Goal: Information Seeking & Learning: Learn about a topic

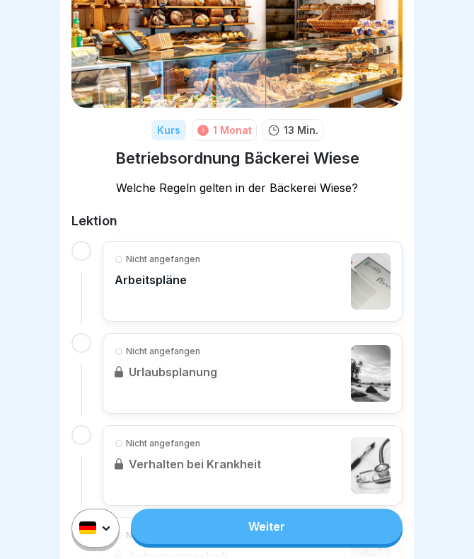
scroll to position [98, 0]
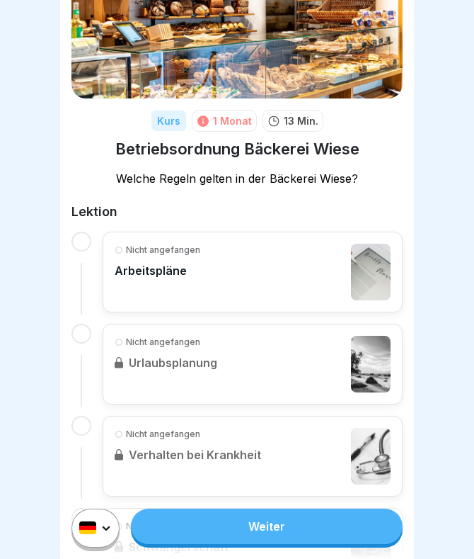
click at [227, 278] on div "Nicht angefangen Arbeitspläne" at bounding box center [253, 272] width 276 height 57
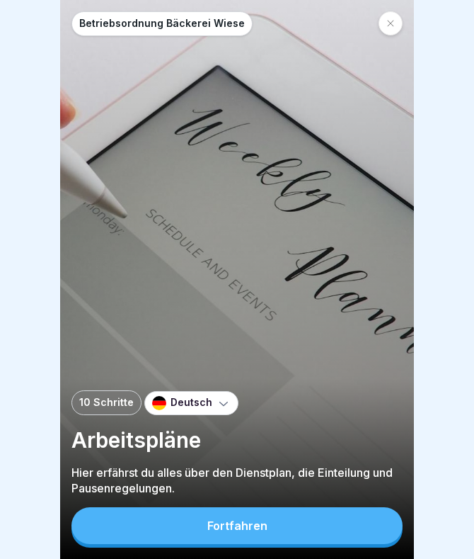
click at [278, 531] on button "Fortfahren" at bounding box center [237, 525] width 331 height 37
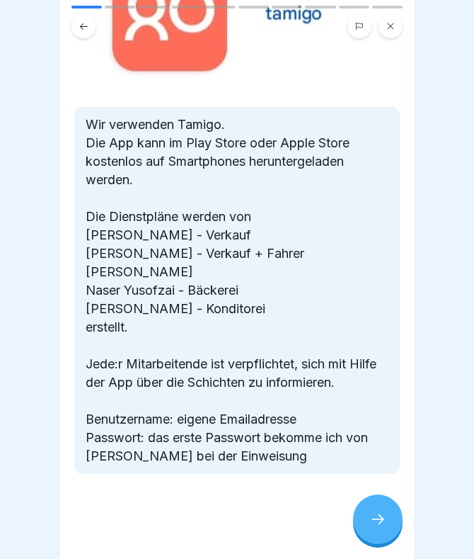
scroll to position [194, 0]
click at [385, 531] on div at bounding box center [378, 519] width 50 height 50
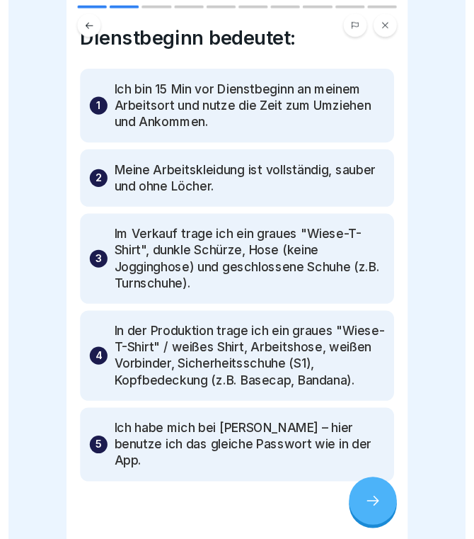
scroll to position [28, 0]
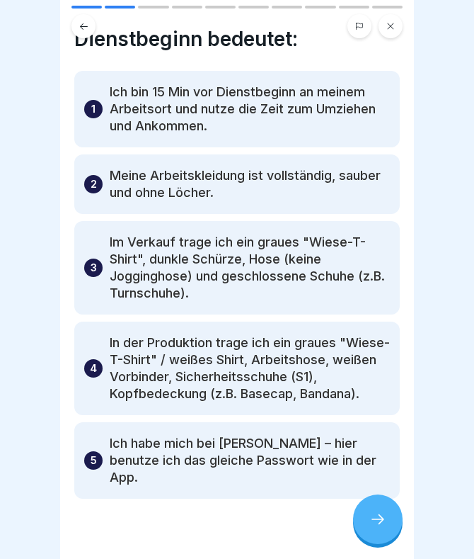
click at [373, 506] on div at bounding box center [378, 519] width 50 height 50
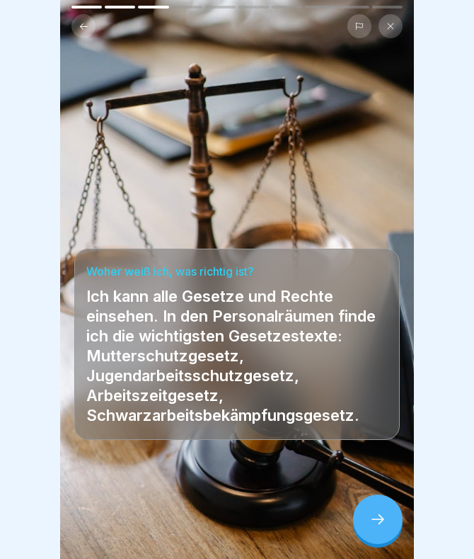
click at [373, 506] on div at bounding box center [378, 519] width 50 height 50
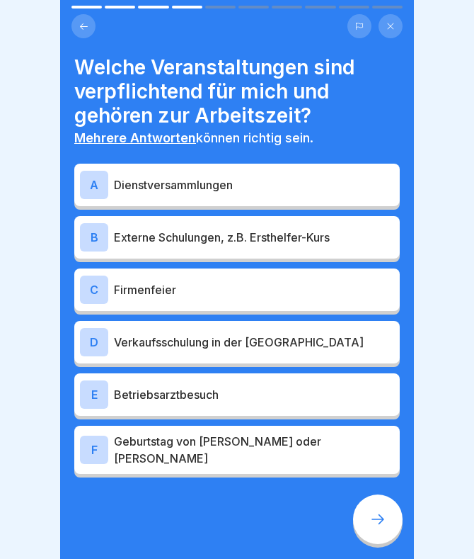
click at [373, 506] on div at bounding box center [378, 519] width 50 height 50
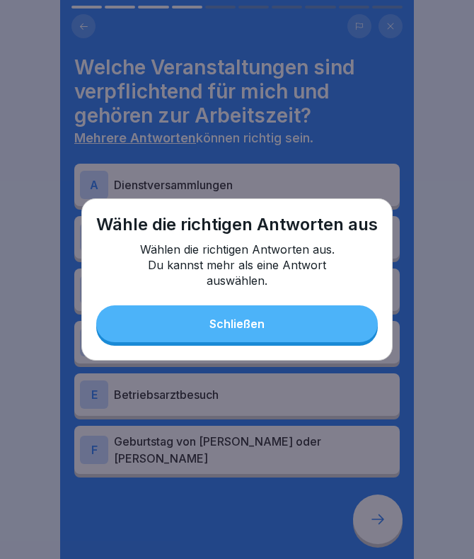
click at [320, 314] on button "Schließen" at bounding box center [237, 323] width 282 height 37
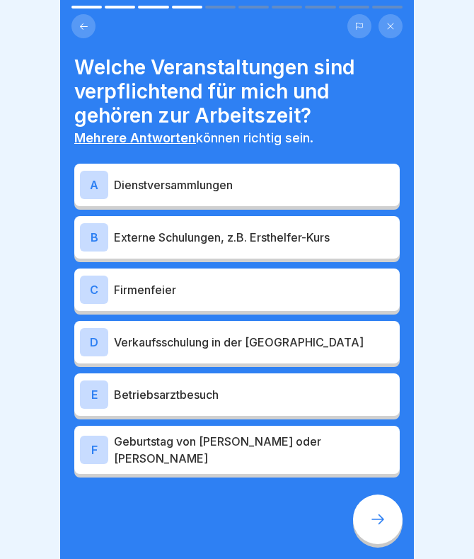
click at [249, 234] on p "Externe Schulungen, z.B. Ersthelfer-Kurs" at bounding box center [254, 237] width 280 height 17
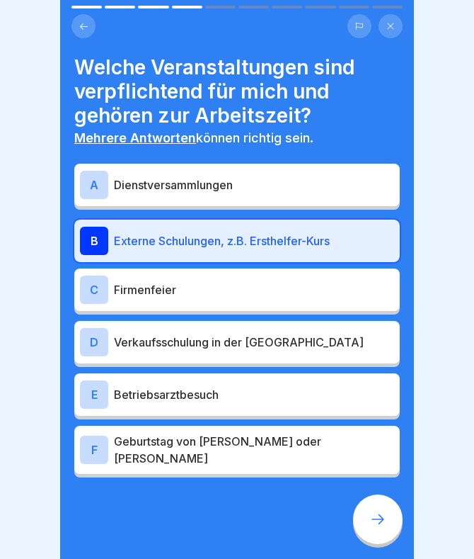
click at [232, 193] on div "A Dienstversammlungen" at bounding box center [237, 185] width 314 height 28
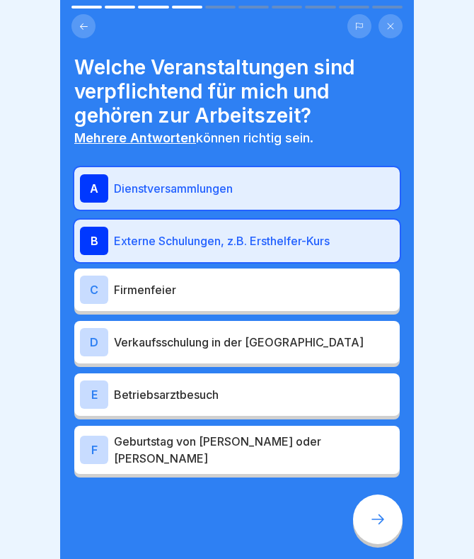
click at [249, 346] on p "Verkaufsschulung in der [GEOGRAPHIC_DATA]" at bounding box center [254, 342] width 280 height 17
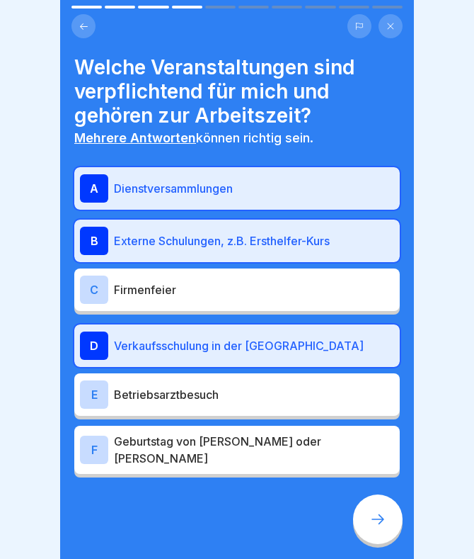
click at [249, 346] on p "Verkaufsschulung in der [GEOGRAPHIC_DATA]" at bounding box center [254, 345] width 280 height 17
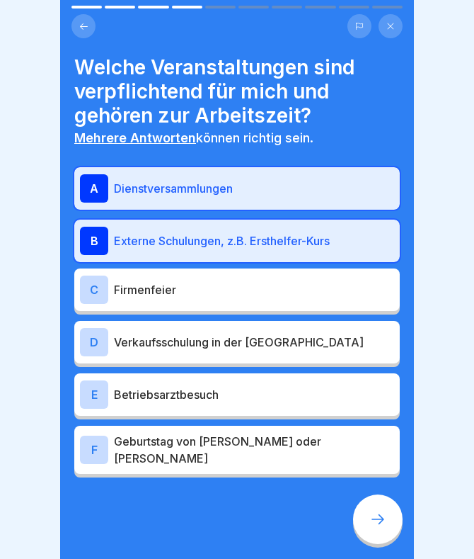
click at [263, 402] on div "E Betriebsarztbesuch" at bounding box center [237, 394] width 314 height 28
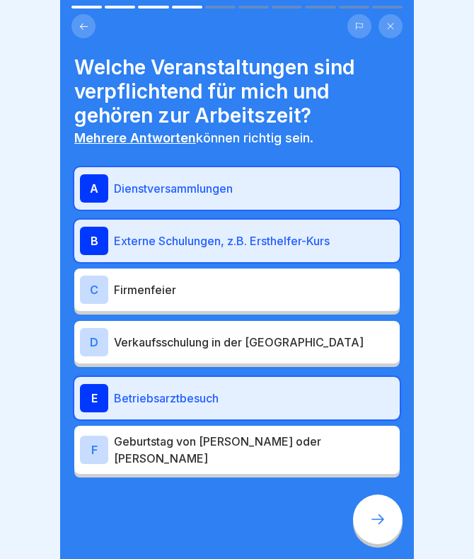
click at [390, 523] on div at bounding box center [378, 519] width 50 height 50
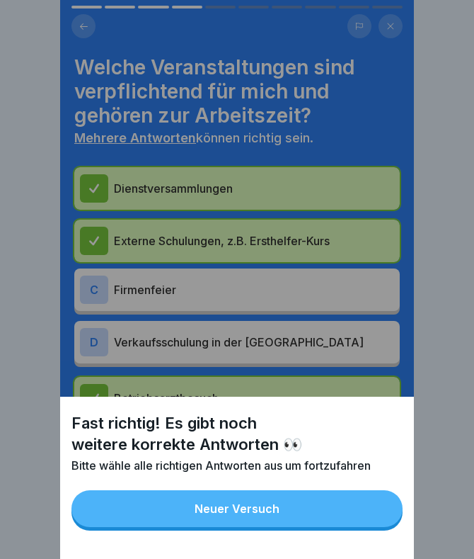
click at [312, 511] on button "Neuer Versuch" at bounding box center [237, 508] width 331 height 37
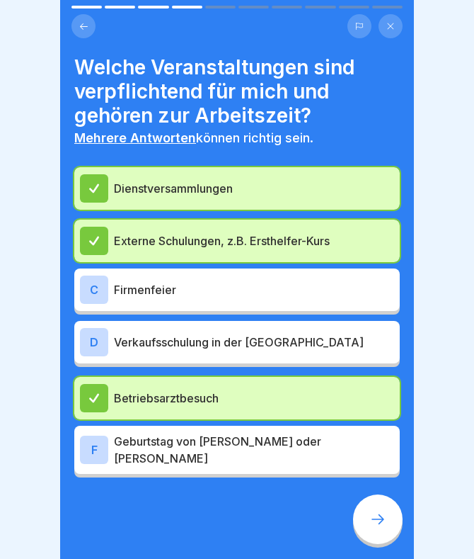
click at [251, 343] on p "Verkaufsschulung in der [GEOGRAPHIC_DATA]" at bounding box center [254, 342] width 280 height 17
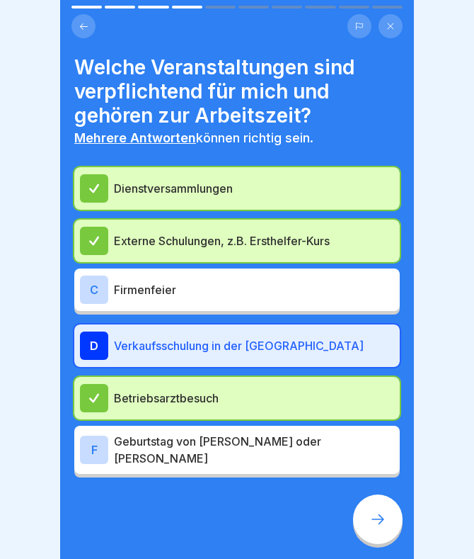
click at [361, 528] on div at bounding box center [378, 519] width 50 height 50
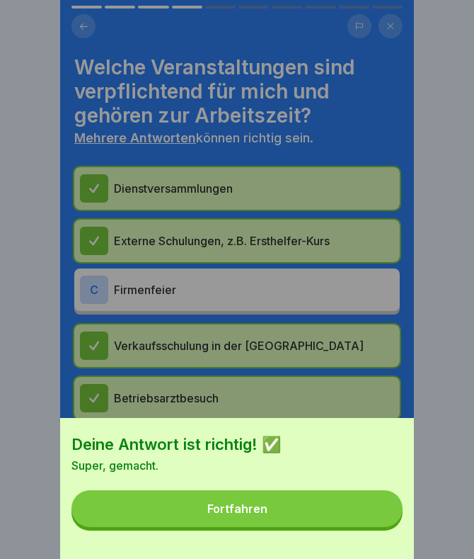
click at [342, 511] on button "Fortfahren" at bounding box center [237, 508] width 331 height 37
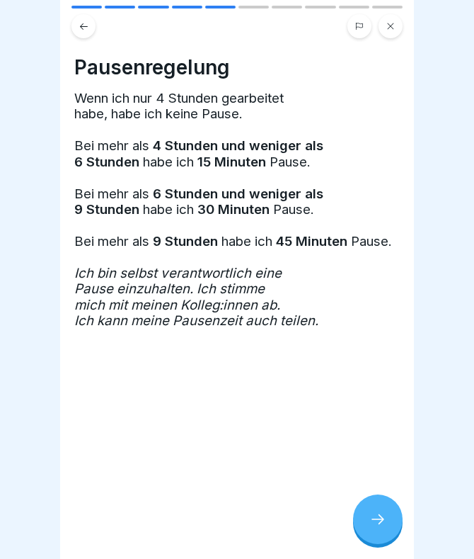
click at [383, 515] on icon at bounding box center [378, 519] width 17 height 17
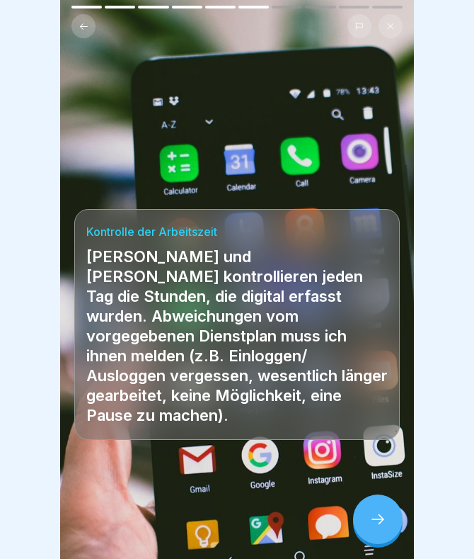
click at [383, 515] on icon at bounding box center [378, 519] width 17 height 17
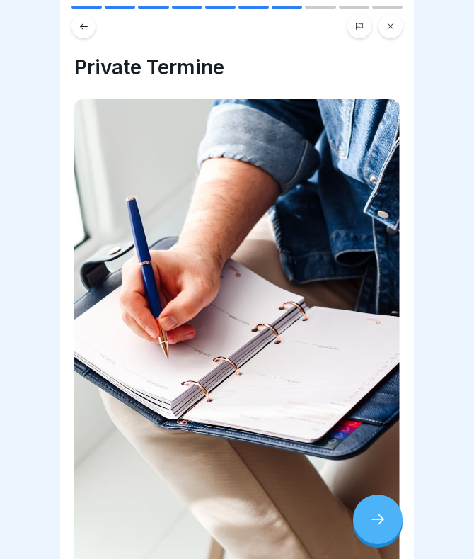
click at [383, 515] on icon at bounding box center [378, 519] width 17 height 17
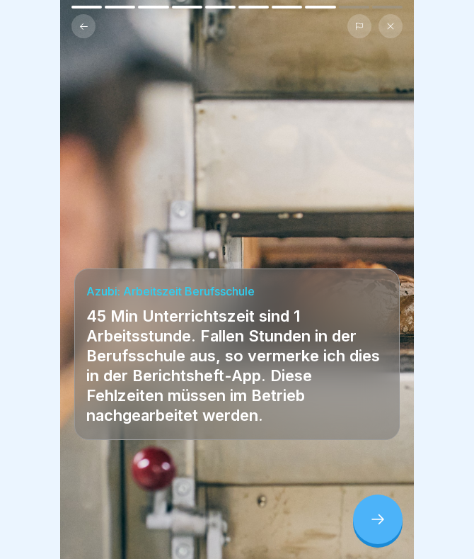
click at [383, 515] on icon at bounding box center [378, 519] width 17 height 17
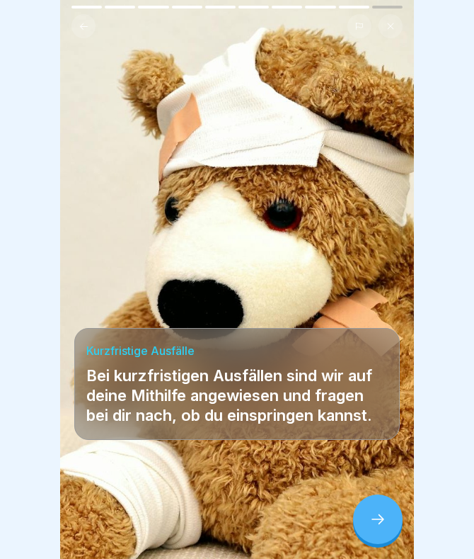
click at [383, 515] on icon at bounding box center [378, 519] width 17 height 17
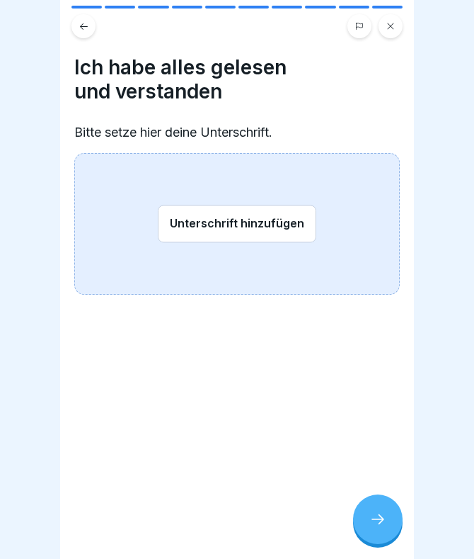
click at [212, 216] on button "Unterschrift hinzufügen" at bounding box center [237, 224] width 159 height 38
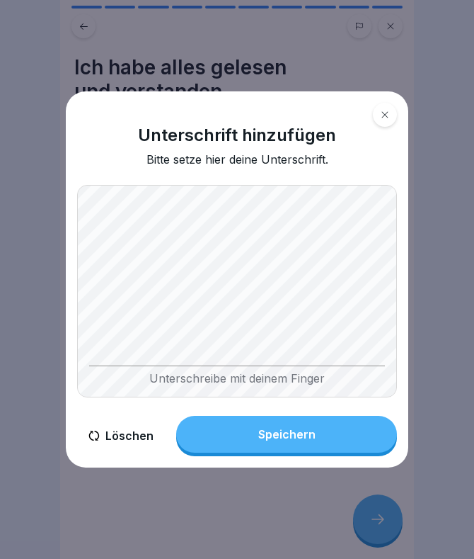
click at [191, 178] on div "Unterschrift hinzufügen Bitte setze hier deine Unterschrift. Unterschreibe mit …" at bounding box center [237, 279] width 343 height 376
click at [324, 433] on button "Speichern" at bounding box center [286, 434] width 221 height 37
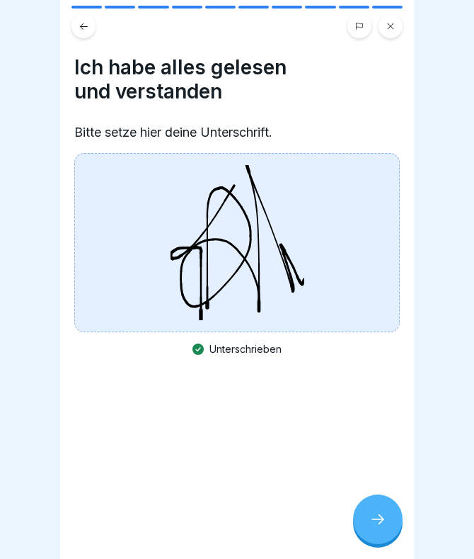
click at [377, 529] on div at bounding box center [378, 519] width 50 height 50
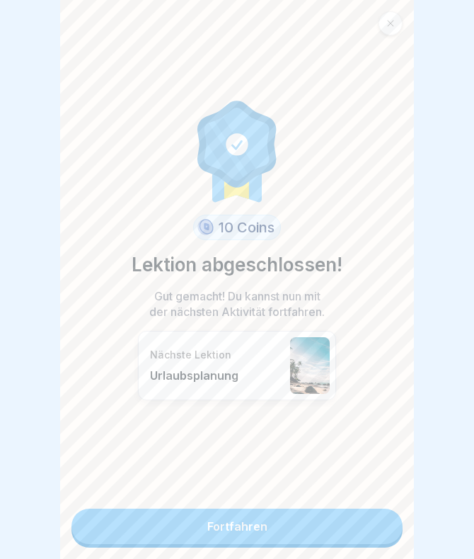
click at [352, 513] on link "Fortfahren" at bounding box center [237, 525] width 331 height 35
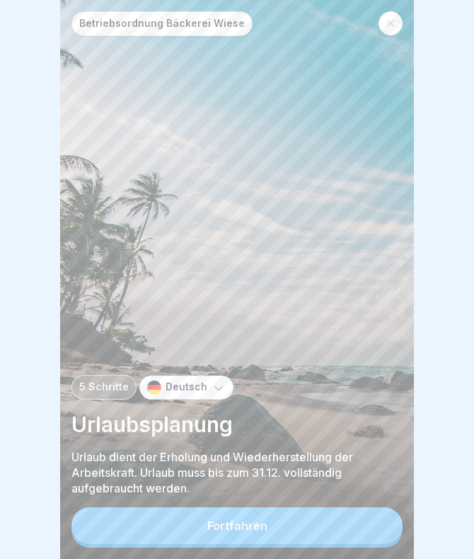
click at [352, 513] on button "Fortfahren" at bounding box center [237, 525] width 331 height 37
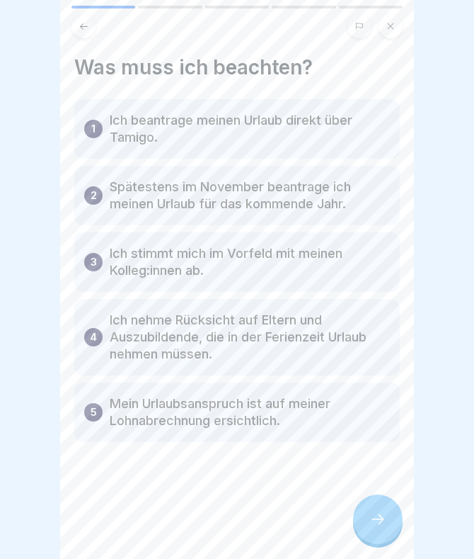
click at [208, 129] on p "Ich beantrage meinen Urlaub direkt über Tamigo." at bounding box center [250, 129] width 280 height 34
click at [378, 518] on icon at bounding box center [378, 519] width 17 height 17
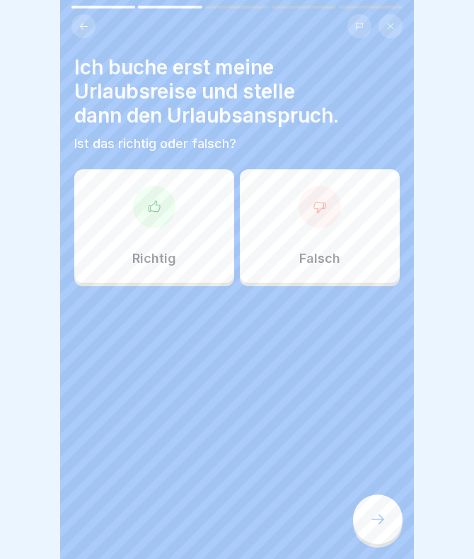
click at [320, 264] on p "Falsch" at bounding box center [320, 259] width 41 height 16
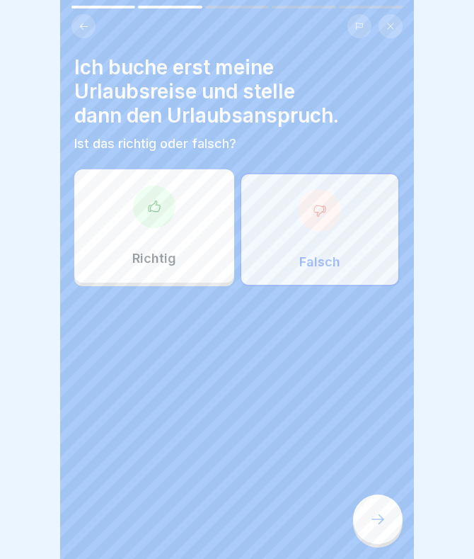
click at [319, 220] on div at bounding box center [320, 210] width 42 height 42
click at [380, 528] on div at bounding box center [378, 519] width 50 height 50
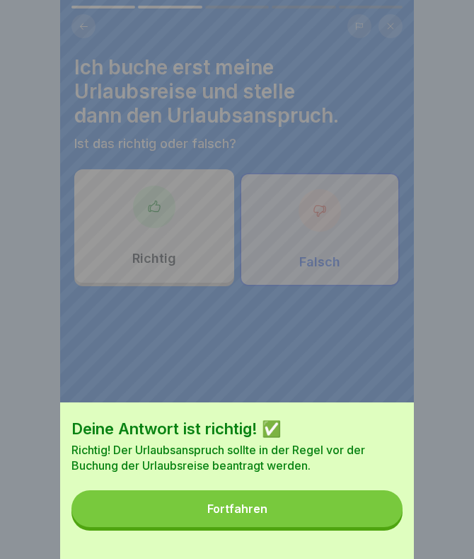
click at [326, 523] on button "Fortfahren" at bounding box center [237, 508] width 331 height 37
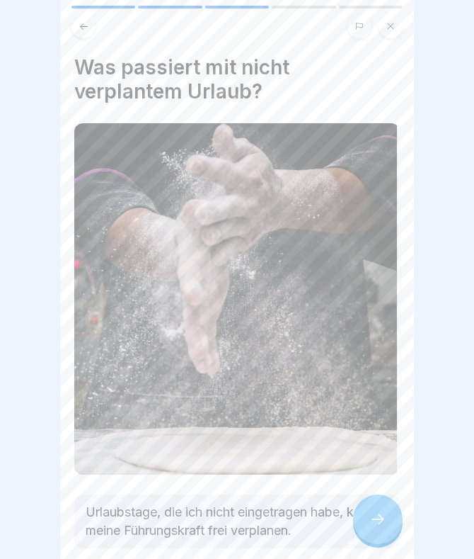
click at [371, 521] on icon at bounding box center [378, 519] width 17 height 17
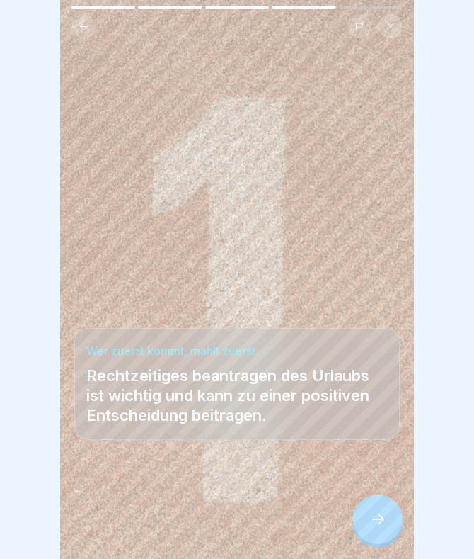
click at [371, 521] on icon at bounding box center [378, 519] width 17 height 17
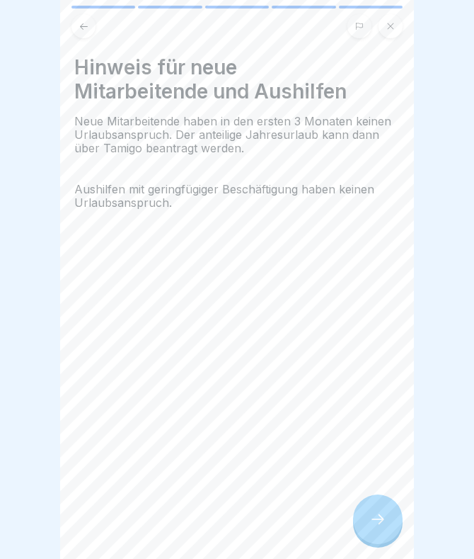
click at [371, 521] on icon at bounding box center [378, 519] width 17 height 17
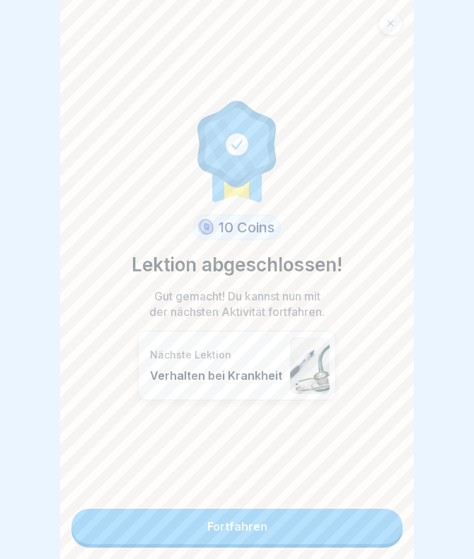
click at [357, 515] on link "Fortfahren" at bounding box center [237, 525] width 331 height 35
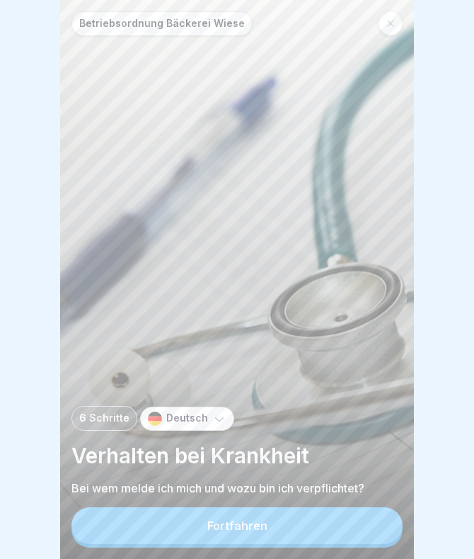
click at [357, 528] on button "Fortfahren" at bounding box center [237, 525] width 331 height 37
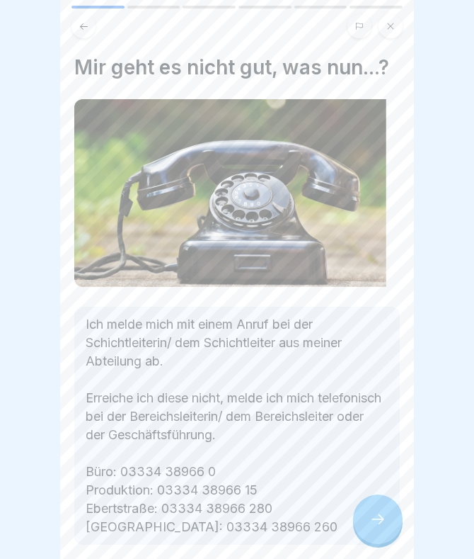
click at [361, 523] on div at bounding box center [378, 519] width 50 height 50
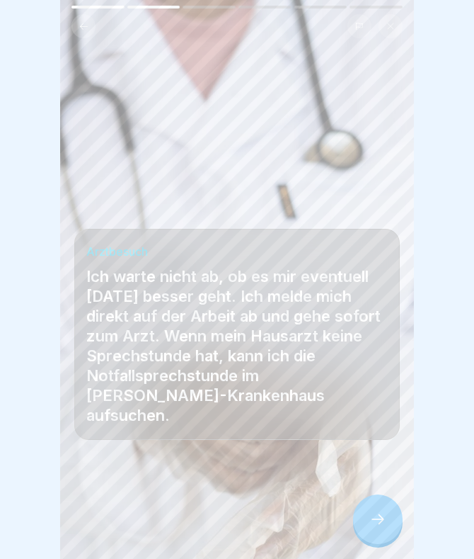
click at [361, 523] on div at bounding box center [378, 519] width 50 height 50
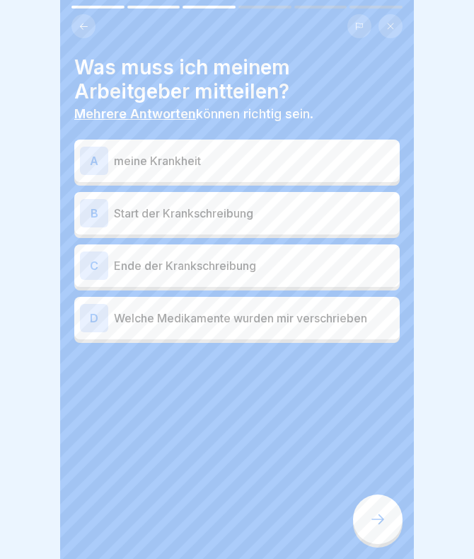
click at [171, 157] on p "meine Krankheit" at bounding box center [254, 160] width 280 height 17
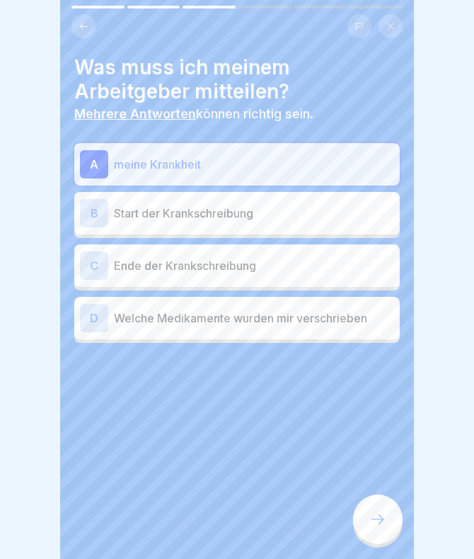
click at [176, 210] on p "Start der Krankschreibung" at bounding box center [254, 213] width 280 height 17
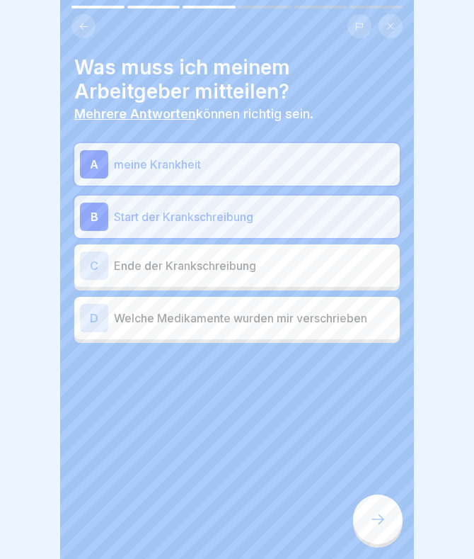
click at [169, 263] on p "Ende der Krankschreibung" at bounding box center [254, 265] width 280 height 17
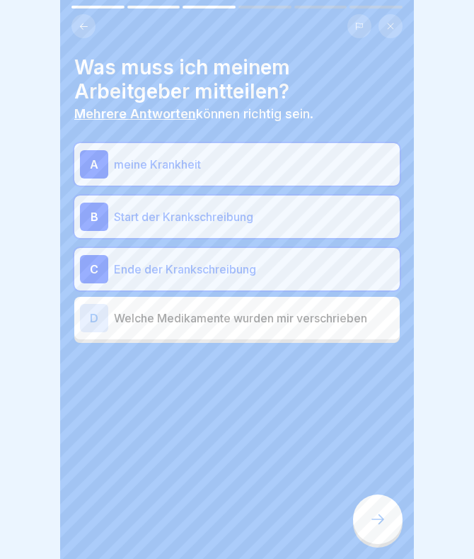
click at [362, 507] on div at bounding box center [378, 519] width 50 height 50
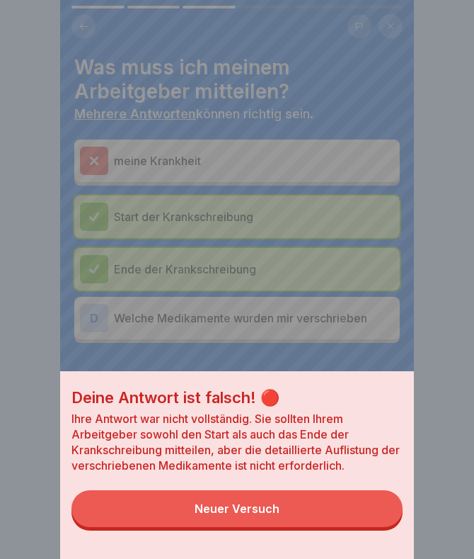
click at [351, 516] on button "Neuer Versuch" at bounding box center [237, 508] width 331 height 37
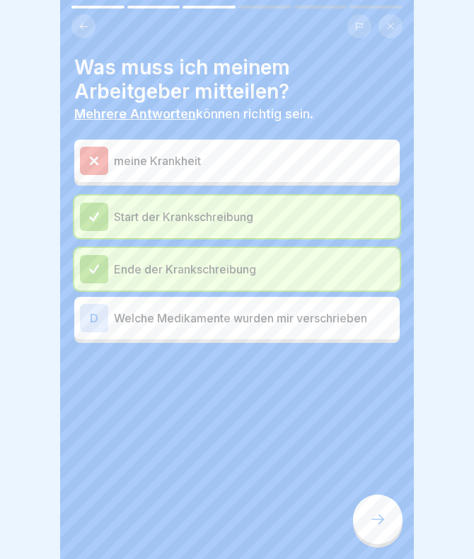
click at [198, 158] on p "meine Krankheit" at bounding box center [254, 160] width 280 height 17
click at [109, 164] on div "meine Krankheit" at bounding box center [237, 161] width 314 height 28
click at [88, 167] on div at bounding box center [94, 161] width 28 height 28
click at [375, 537] on div at bounding box center [378, 519] width 50 height 50
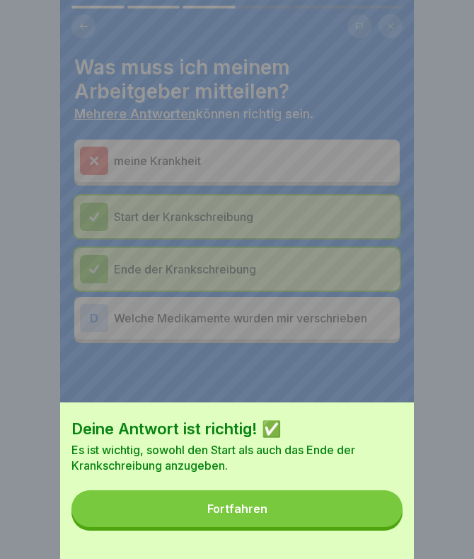
click at [342, 511] on button "Fortfahren" at bounding box center [237, 508] width 331 height 37
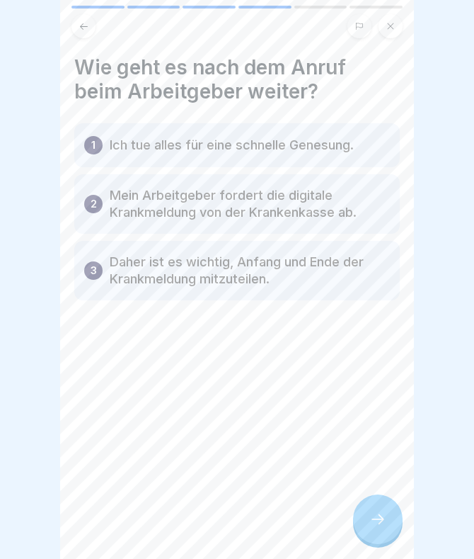
click at [381, 504] on div at bounding box center [378, 519] width 50 height 50
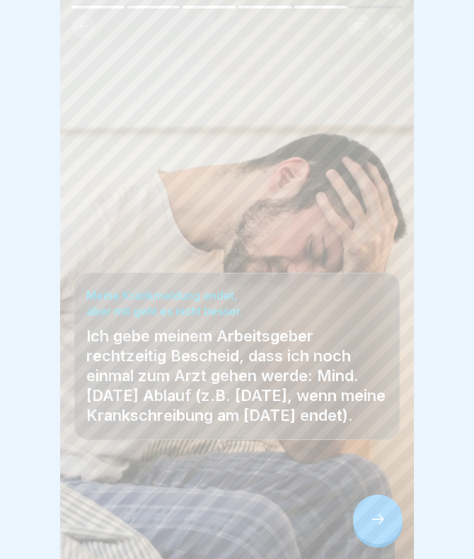
click at [381, 504] on div at bounding box center [378, 519] width 50 height 50
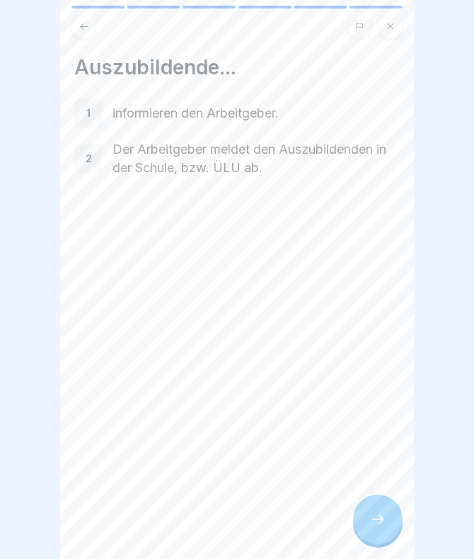
click at [373, 504] on div at bounding box center [378, 519] width 50 height 50
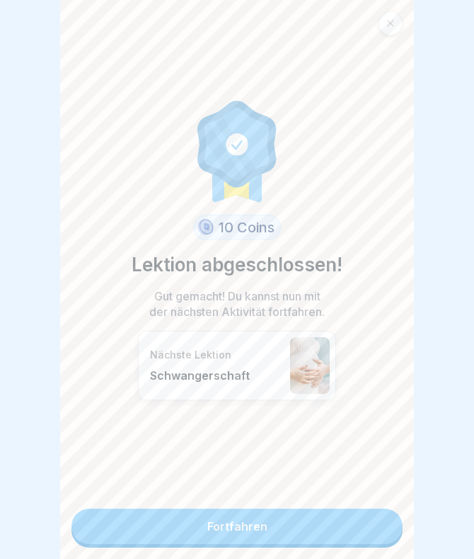
click at [335, 526] on link "Fortfahren" at bounding box center [237, 525] width 331 height 35
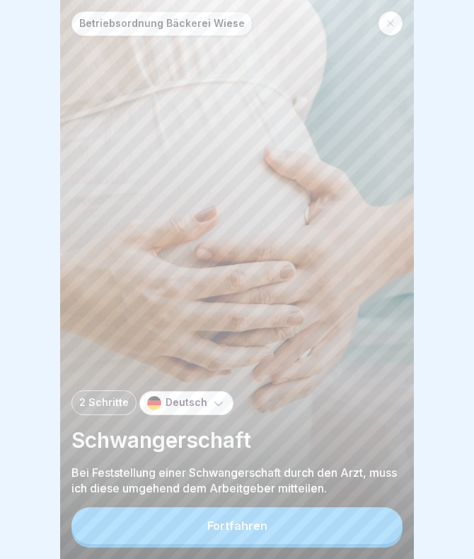
click at [335, 526] on button "Fortfahren" at bounding box center [237, 525] width 331 height 37
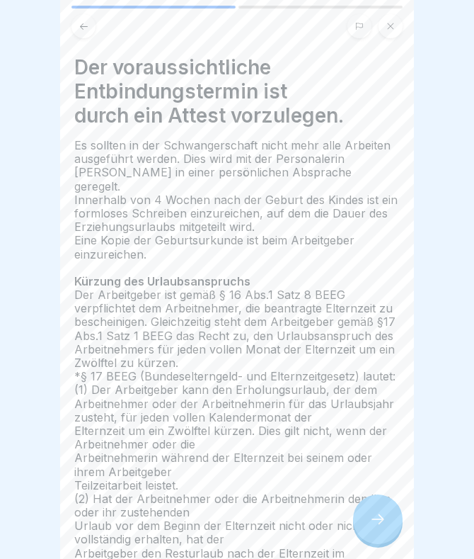
click at [387, 525] on div at bounding box center [378, 519] width 50 height 50
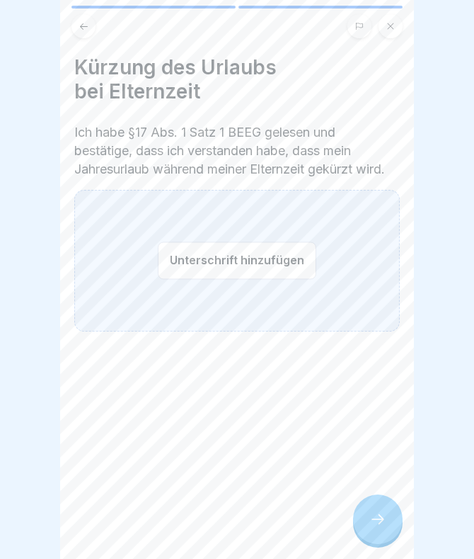
click at [237, 316] on div "Unterschrift hinzufügen" at bounding box center [237, 261] width 326 height 142
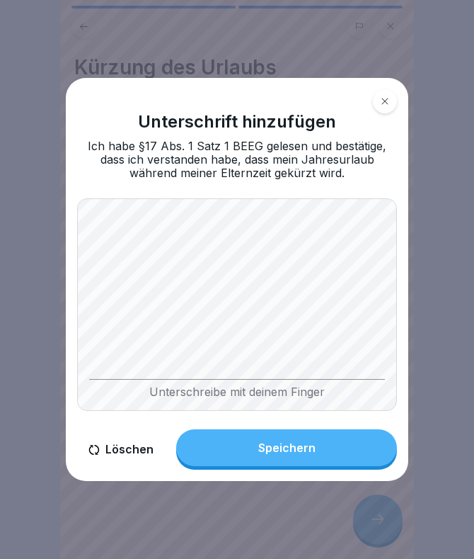
click at [300, 455] on button "Speichern" at bounding box center [286, 447] width 221 height 37
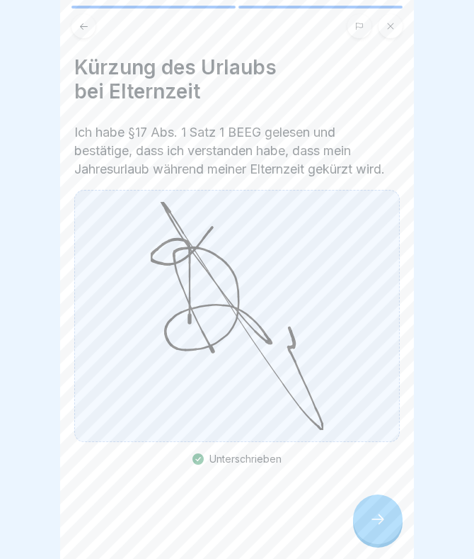
click at [368, 520] on div at bounding box center [378, 519] width 50 height 50
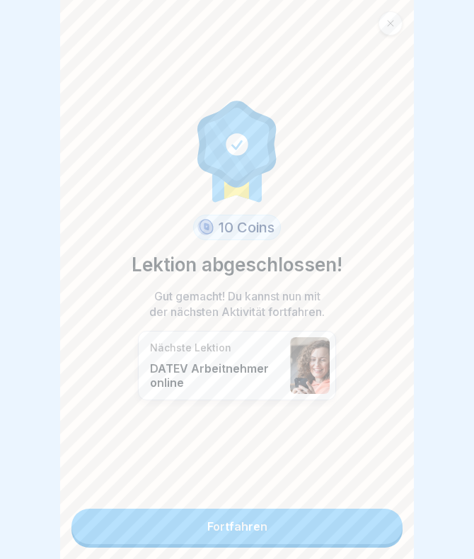
click at [327, 522] on link "Fortfahren" at bounding box center [237, 525] width 331 height 35
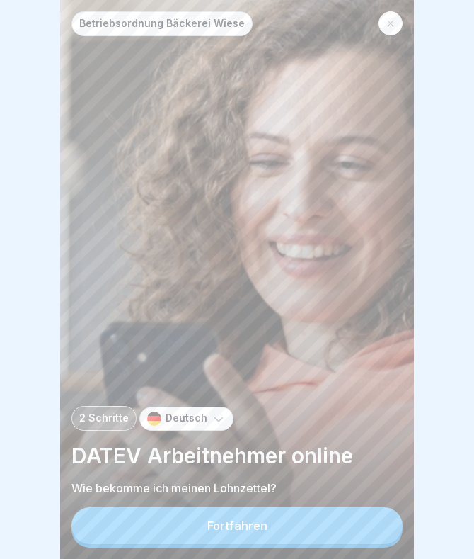
click at [327, 522] on button "Fortfahren" at bounding box center [237, 525] width 331 height 37
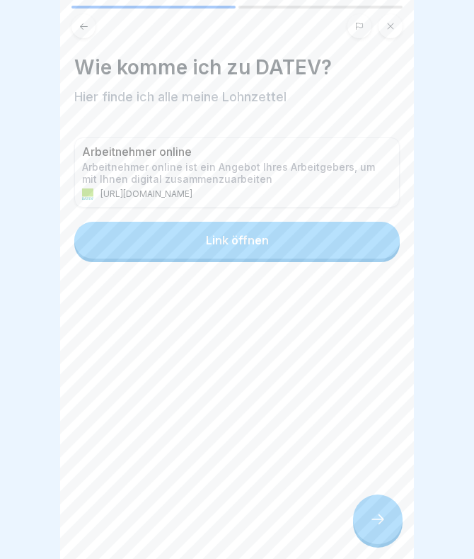
click at [229, 239] on div "Link öffnen" at bounding box center [237, 240] width 63 height 13
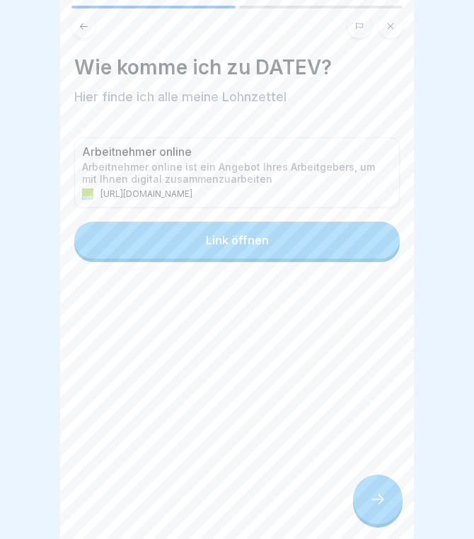
click at [376, 488] on div at bounding box center [378, 499] width 50 height 50
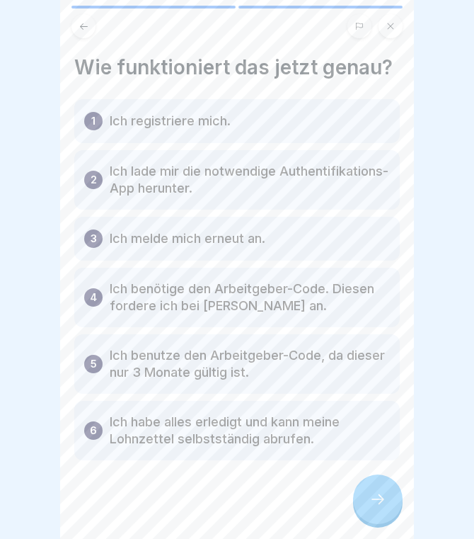
click at [220, 121] on p "Ich registriere mich." at bounding box center [170, 121] width 121 height 17
click at [368, 487] on div at bounding box center [378, 499] width 50 height 50
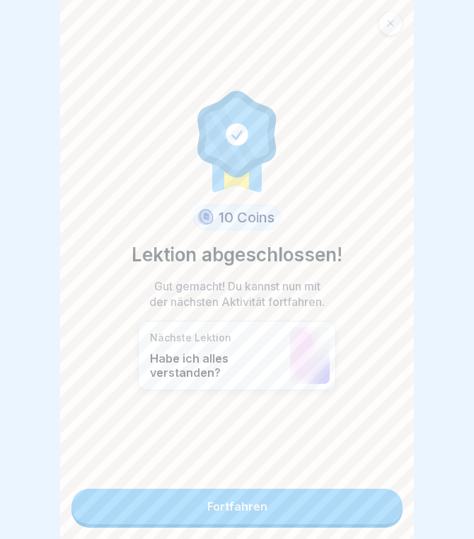
click at [368, 523] on link "Fortfahren" at bounding box center [237, 506] width 331 height 35
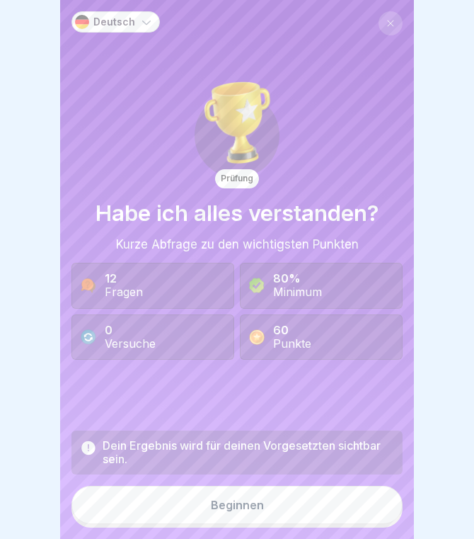
click at [339, 511] on button "Beginnen" at bounding box center [237, 505] width 331 height 38
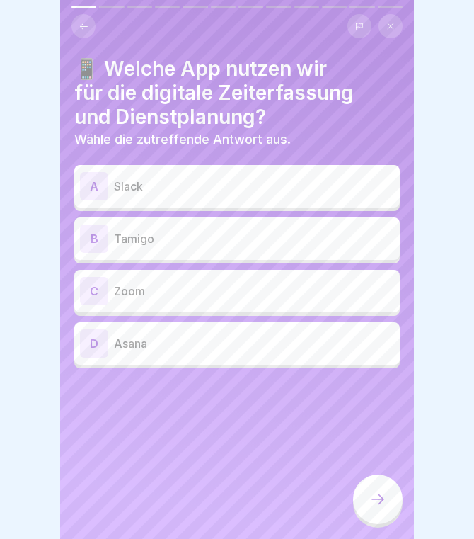
click at [244, 230] on p "Tamigo" at bounding box center [254, 238] width 280 height 17
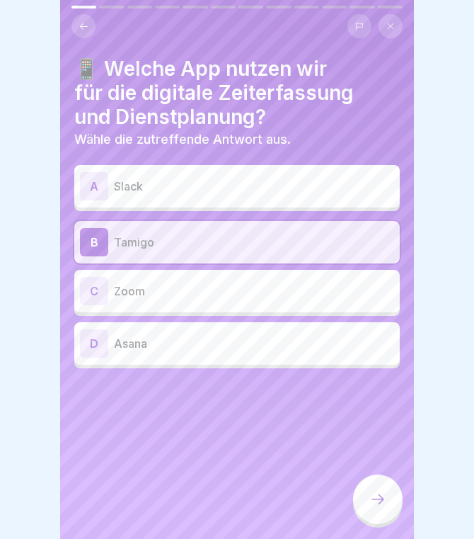
click at [363, 479] on div at bounding box center [378, 500] width 50 height 53
click at [378, 496] on icon at bounding box center [378, 499] width 17 height 17
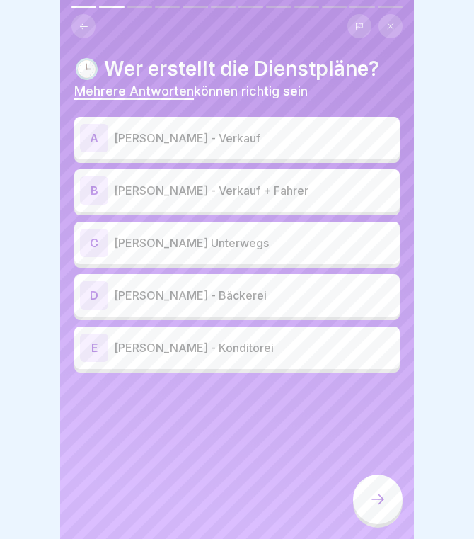
click at [238, 137] on p "[PERSON_NAME] - Verkauf" at bounding box center [254, 138] width 280 height 17
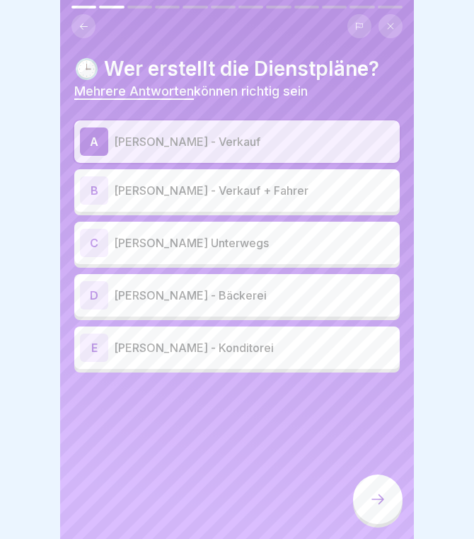
click at [241, 205] on div "B [PERSON_NAME] - Verkauf + Fahrer" at bounding box center [237, 190] width 326 height 42
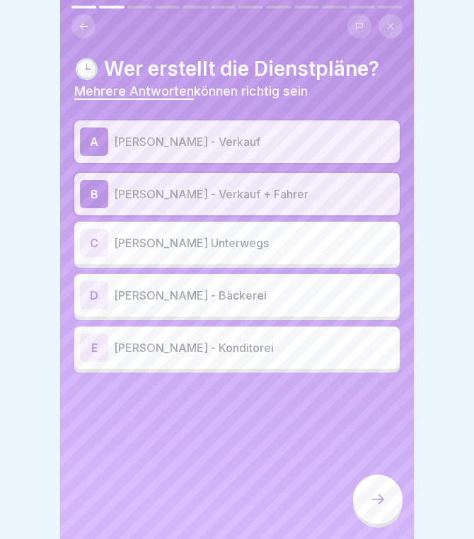
click at [244, 252] on div "C [PERSON_NAME] Unterwegs" at bounding box center [237, 243] width 314 height 28
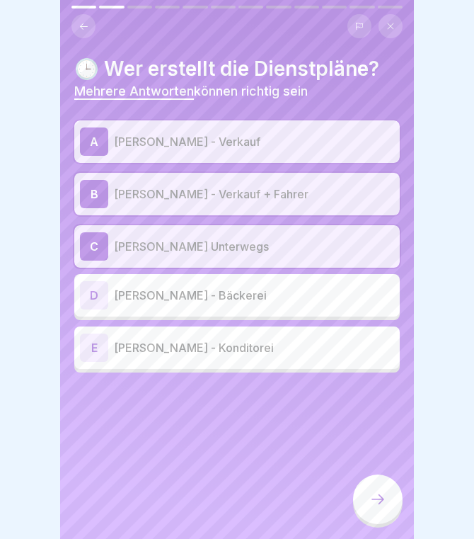
click at [371, 509] on div at bounding box center [378, 499] width 50 height 50
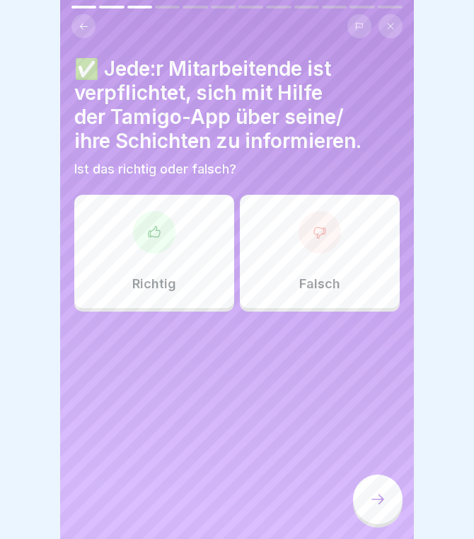
click at [208, 277] on div "Richtig" at bounding box center [154, 251] width 160 height 113
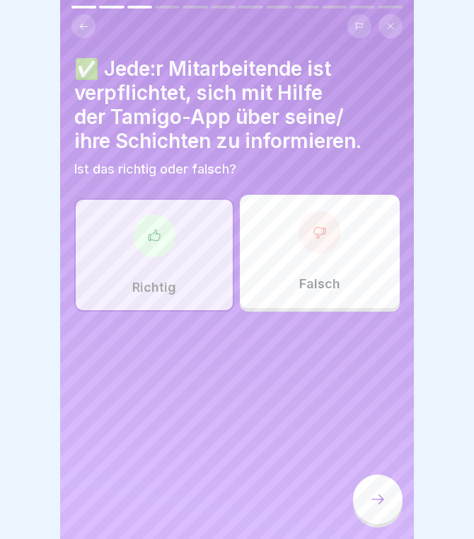
click at [363, 490] on div at bounding box center [378, 499] width 50 height 50
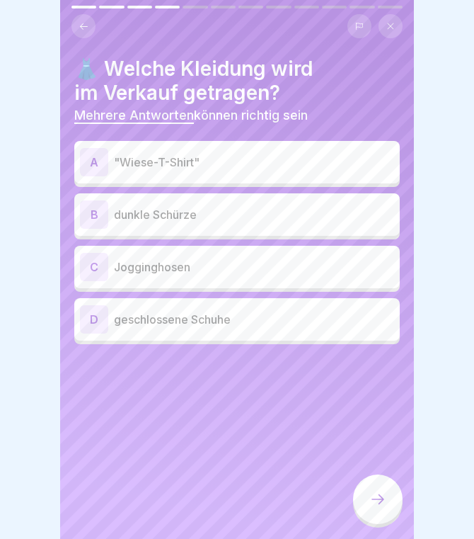
click at [203, 166] on p ""Wiese-T-Shirt"" at bounding box center [254, 162] width 280 height 17
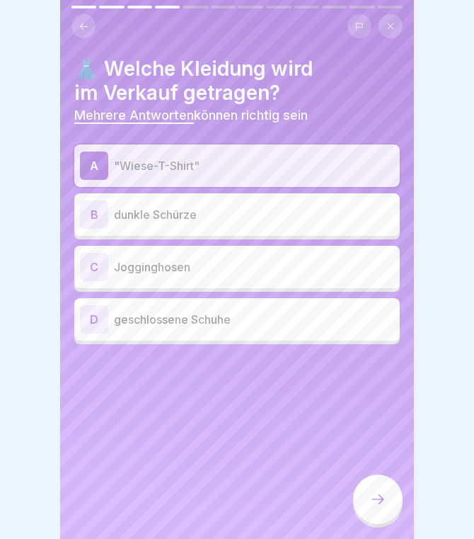
click at [204, 213] on p "dunkle Schürze" at bounding box center [254, 214] width 280 height 17
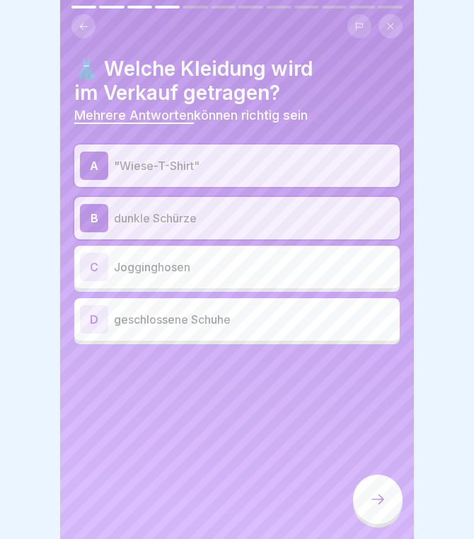
click at [240, 342] on div "A "Wiese-T-Shirt" B dunkle Schürze C Jogginghosen D geschlossene Schuhe" at bounding box center [237, 244] width 326 height 200
click at [246, 324] on p "geschlossene Schuhe" at bounding box center [254, 319] width 280 height 17
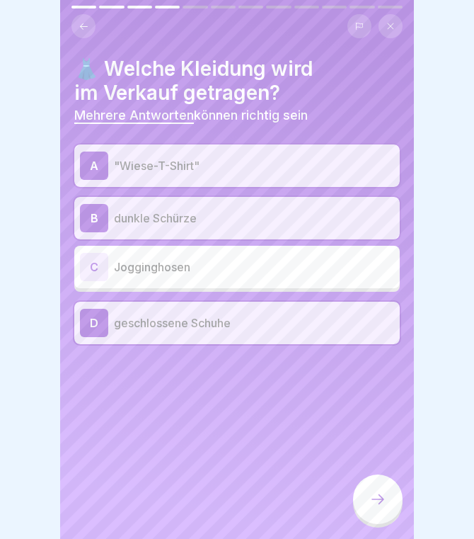
click at [372, 496] on icon at bounding box center [378, 499] width 17 height 17
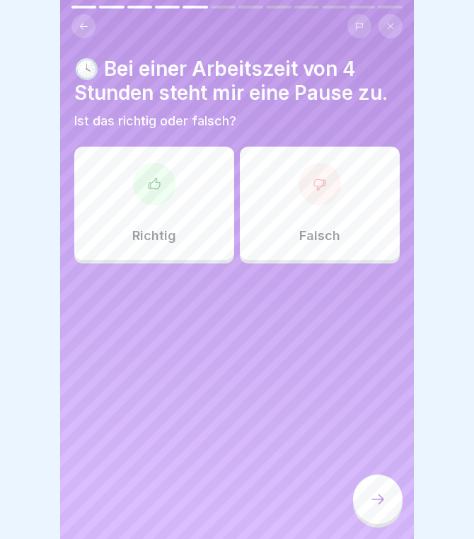
click at [363, 231] on div "Falsch" at bounding box center [320, 203] width 160 height 113
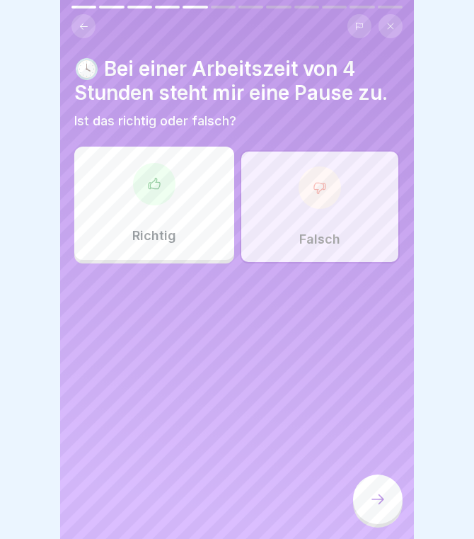
click at [376, 493] on icon at bounding box center [378, 499] width 17 height 17
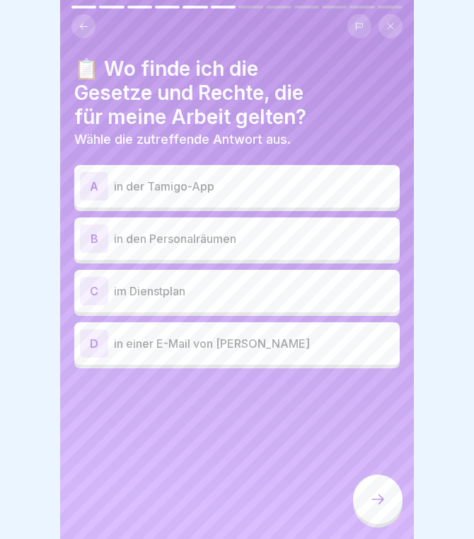
click at [262, 241] on p "in den Personalräumen" at bounding box center [254, 238] width 280 height 17
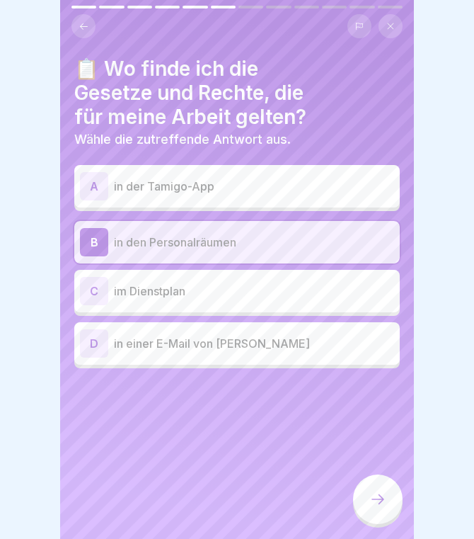
click at [361, 496] on div at bounding box center [378, 499] width 50 height 50
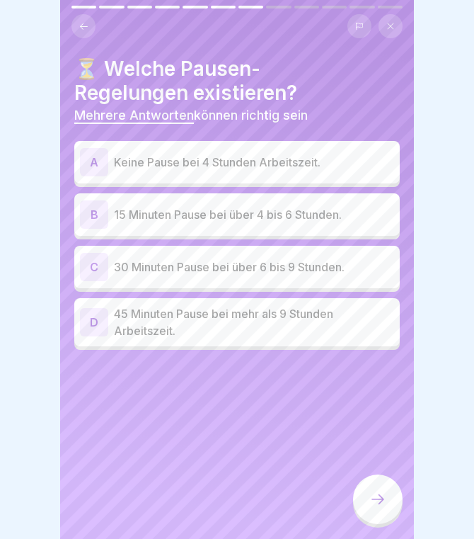
click at [292, 203] on div "B 15 Minuten Pause bei über 4 bis 6 Stunden." at bounding box center [237, 214] width 314 height 28
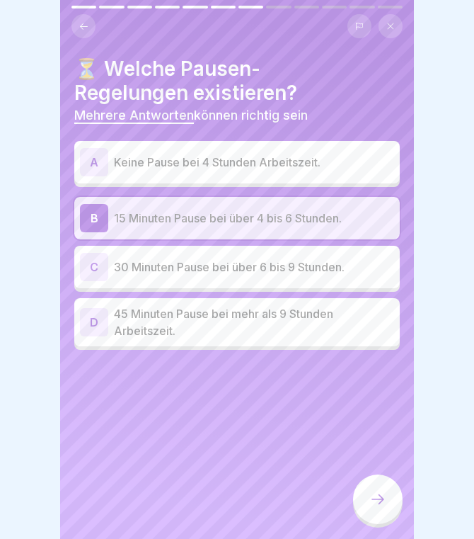
click at [314, 320] on p "45 Minuten Pause bei mehr als 9 Stunden Arbeitszeit." at bounding box center [254, 322] width 280 height 34
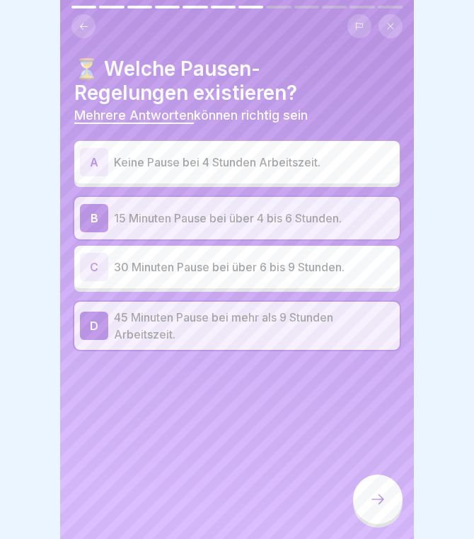
click at [301, 261] on p "30 Minuten Pause bei über 6 bis 9 Stunden." at bounding box center [254, 266] width 280 height 17
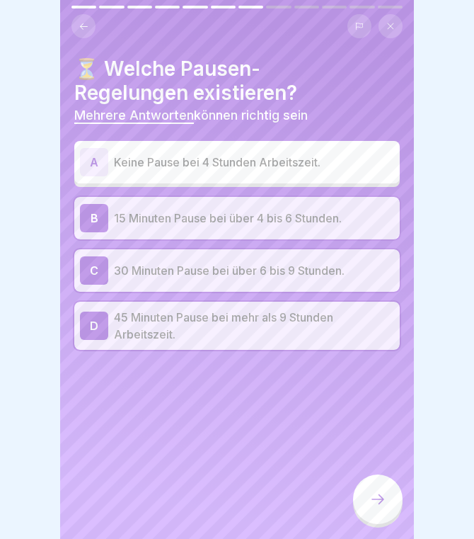
click at [375, 490] on div at bounding box center [378, 499] width 50 height 50
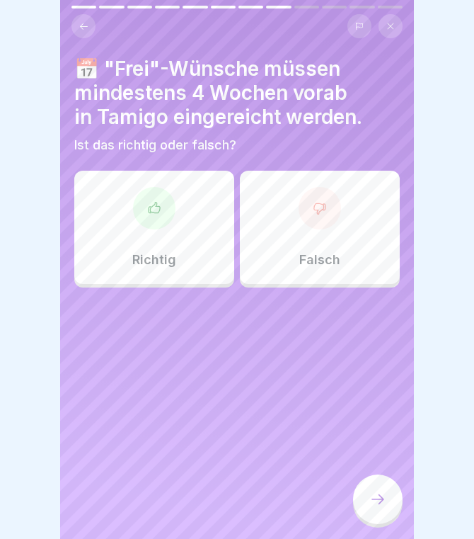
click at [191, 234] on div "Richtig" at bounding box center [154, 227] width 160 height 113
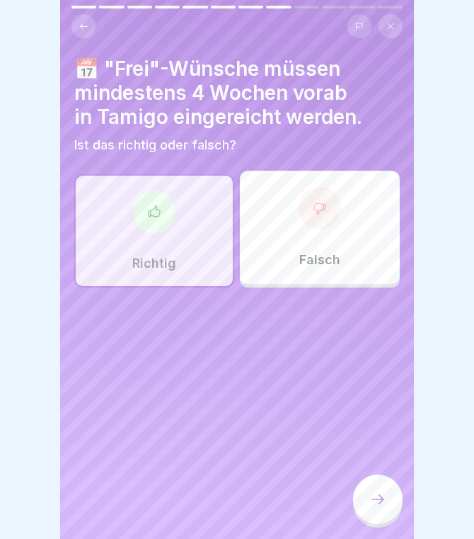
click at [382, 512] on div at bounding box center [378, 499] width 50 height 50
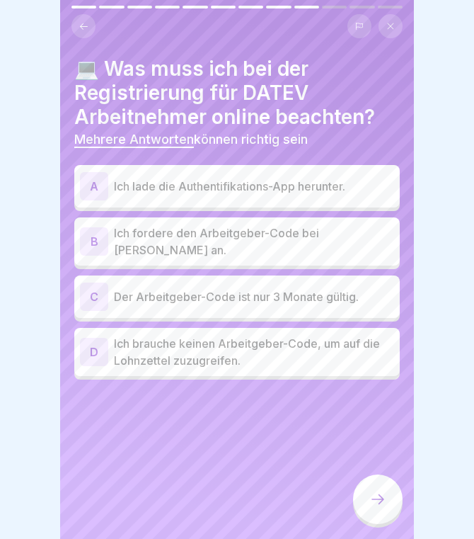
click at [273, 178] on p "Ich lade die Authentifikations-App herunter." at bounding box center [254, 186] width 280 height 17
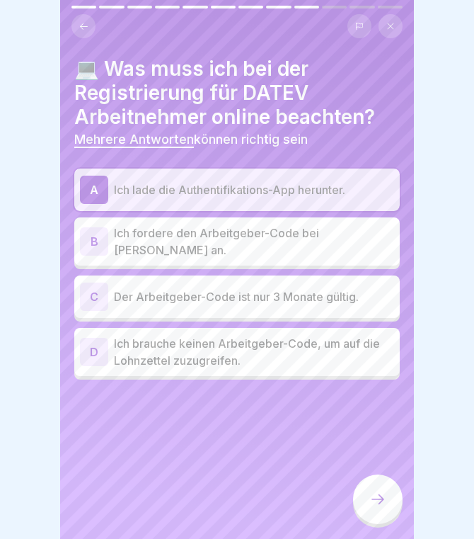
click at [273, 232] on p "Ich fordere den Arbeitgeber-Code bei [PERSON_NAME] an." at bounding box center [254, 241] width 280 height 34
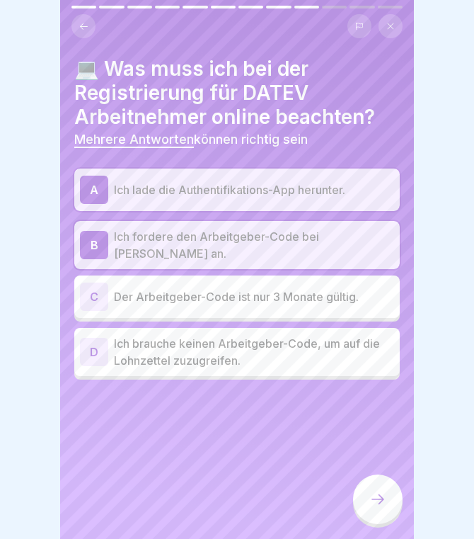
click at [374, 499] on icon at bounding box center [378, 499] width 17 height 17
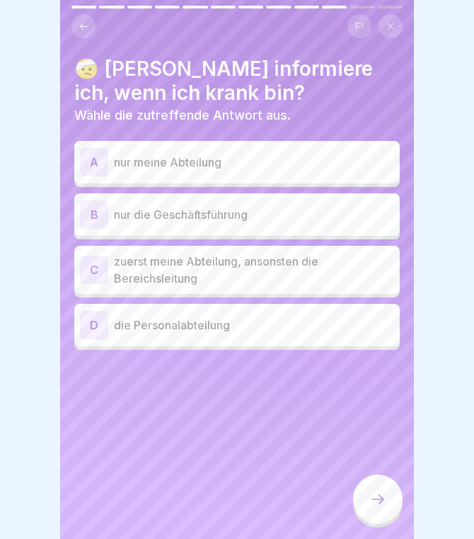
click at [292, 319] on p "die Personalabteilung" at bounding box center [254, 325] width 280 height 17
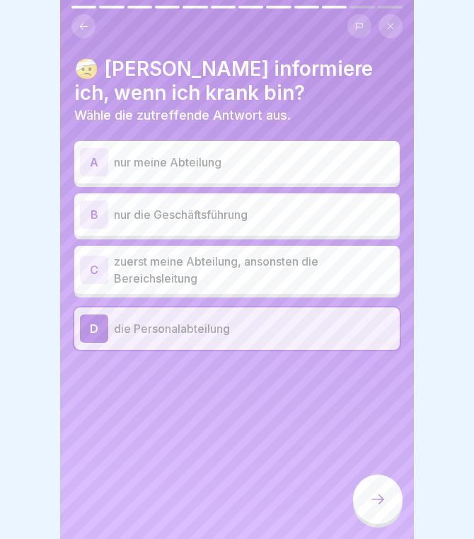
click at [288, 280] on p "zuerst meine Abteilung, ansonsten die Bereichsleitung" at bounding box center [254, 270] width 280 height 34
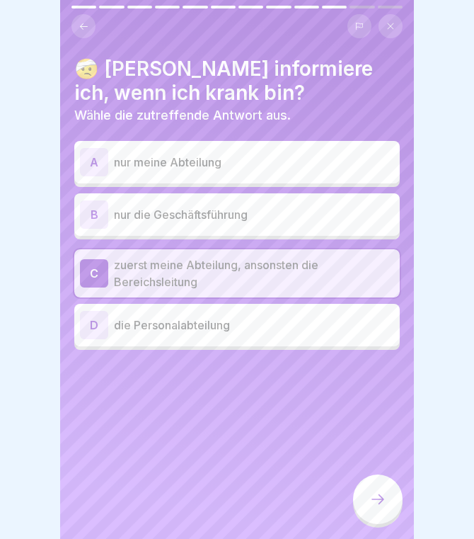
click at [319, 337] on div "D die Personalabteilung" at bounding box center [237, 325] width 314 height 28
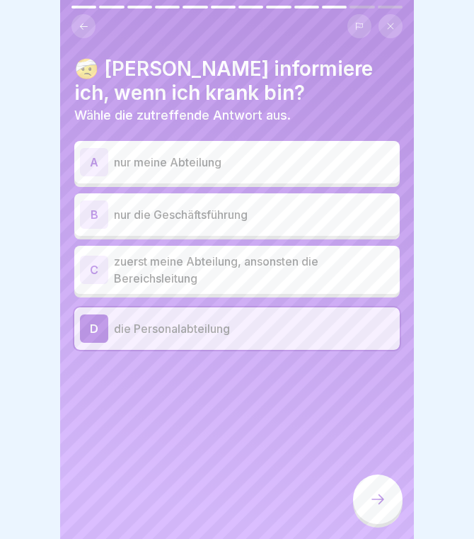
click at [325, 281] on p "zuerst meine Abteilung, ansonsten die Bereichsleitung" at bounding box center [254, 270] width 280 height 34
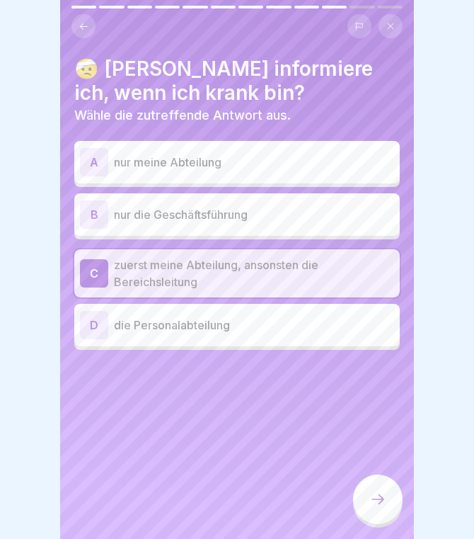
click at [375, 494] on icon at bounding box center [378, 499] width 17 height 17
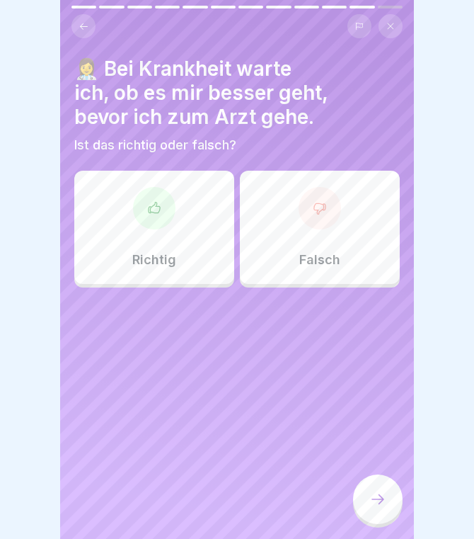
click at [293, 199] on div "Falsch" at bounding box center [320, 227] width 160 height 113
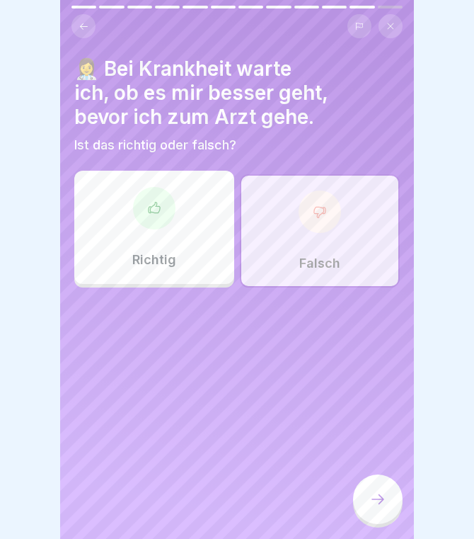
click at [365, 518] on div at bounding box center [378, 499] width 50 height 50
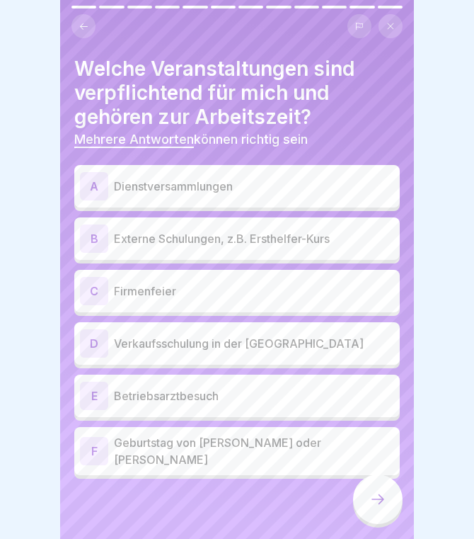
click at [304, 193] on p "Dienstversammlungen" at bounding box center [254, 186] width 280 height 17
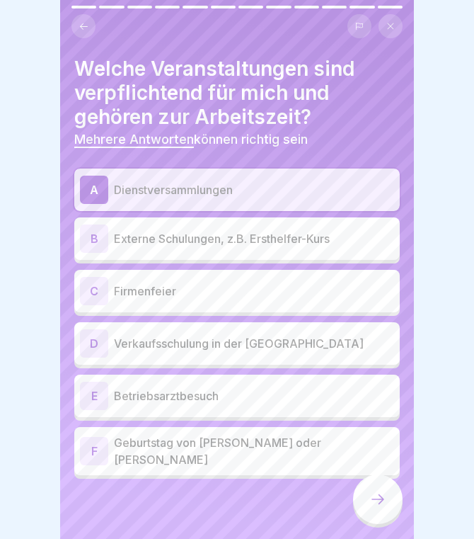
click at [278, 245] on p "Externe Schulungen, z.B. Ersthelfer-Kurs" at bounding box center [254, 238] width 280 height 17
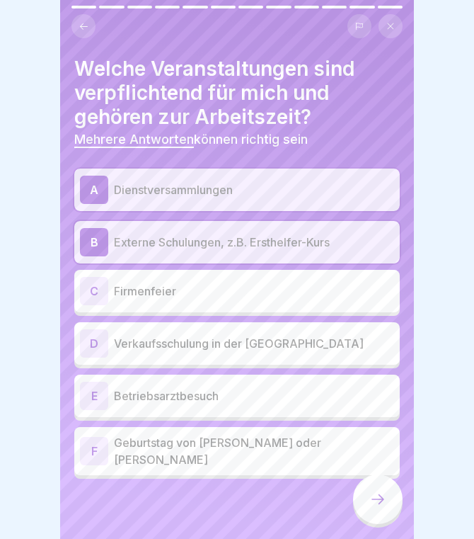
click at [254, 348] on p "Verkaufsschulung in der [GEOGRAPHIC_DATA]" at bounding box center [254, 343] width 280 height 17
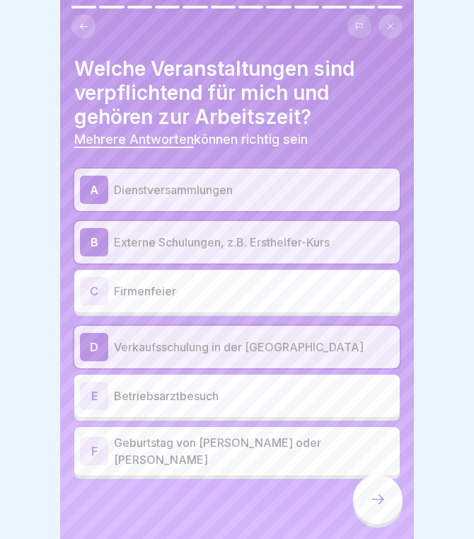
click at [251, 393] on p "Betriebsarztbesuch" at bounding box center [254, 395] width 280 height 17
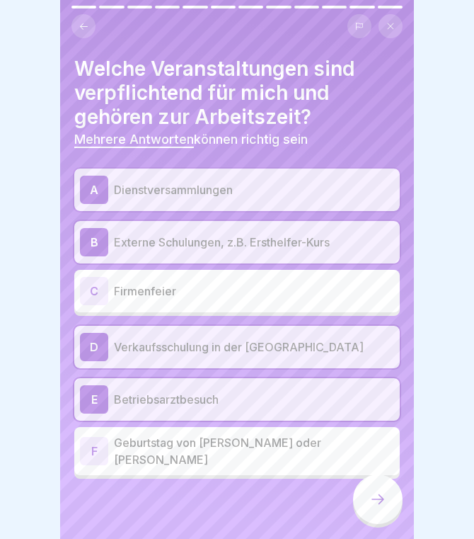
click at [374, 500] on icon at bounding box center [378, 499] width 17 height 17
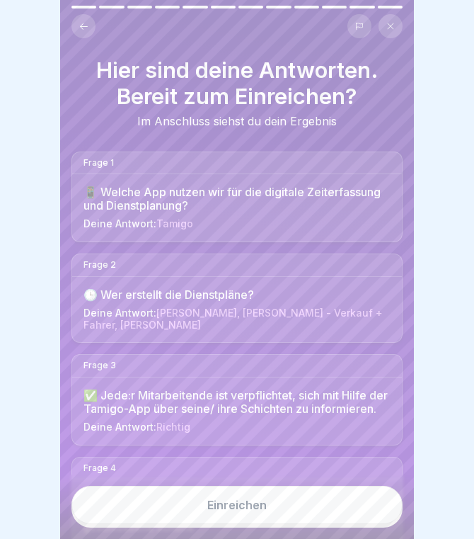
click at [340, 496] on button "Einreichen" at bounding box center [237, 505] width 331 height 38
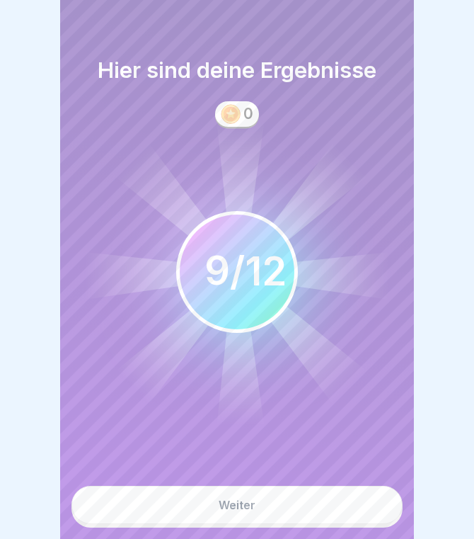
click at [339, 508] on button "Weiter" at bounding box center [237, 505] width 331 height 38
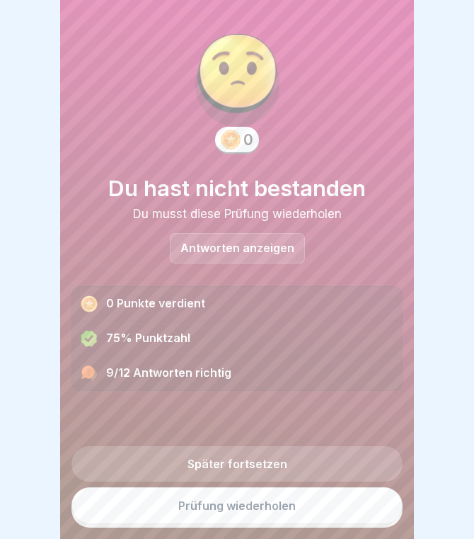
click at [249, 448] on div "Später fortsetzen Prüfung wiederholen" at bounding box center [237, 481] width 331 height 93
